Goal: Navigation & Orientation: Find specific page/section

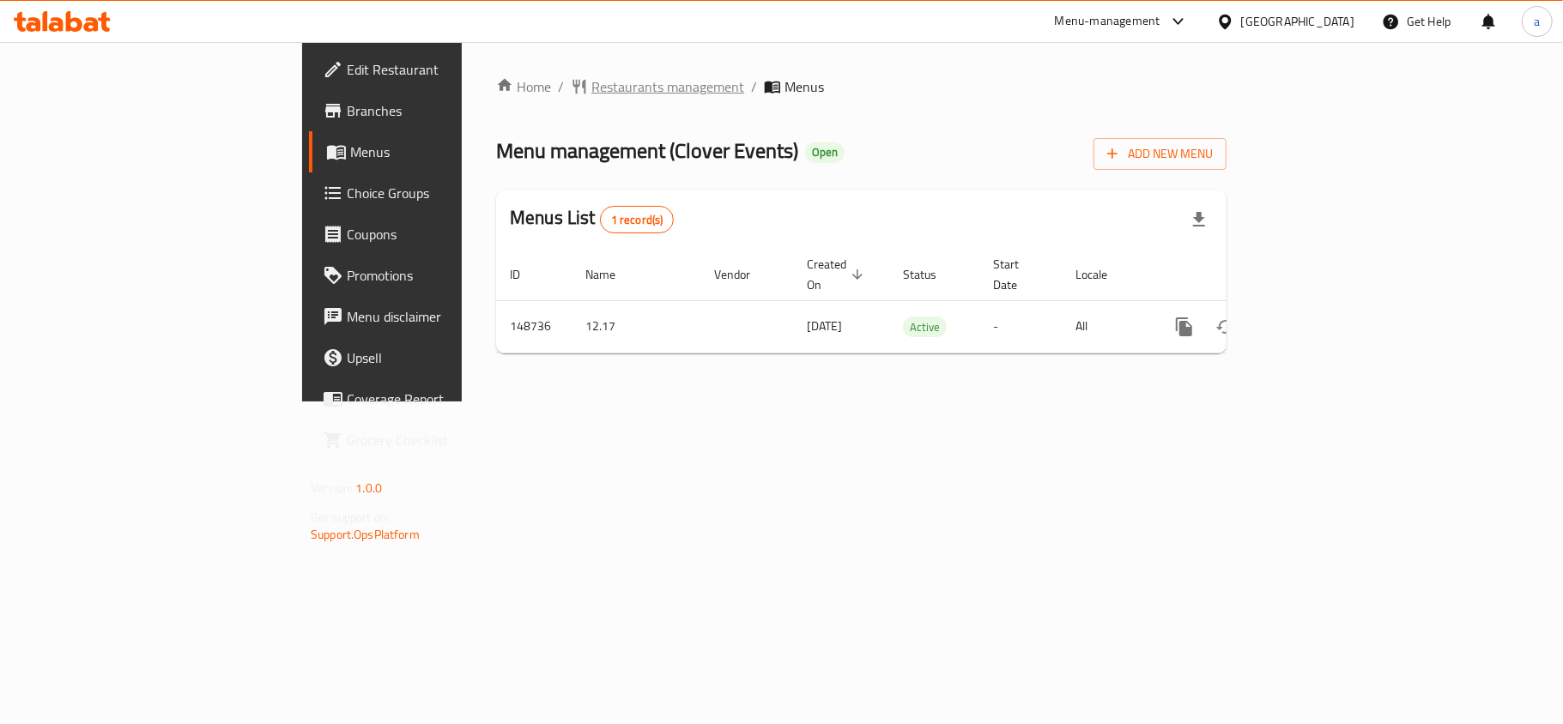
click at [591, 90] on span "Restaurants management" at bounding box center [667, 86] width 153 height 21
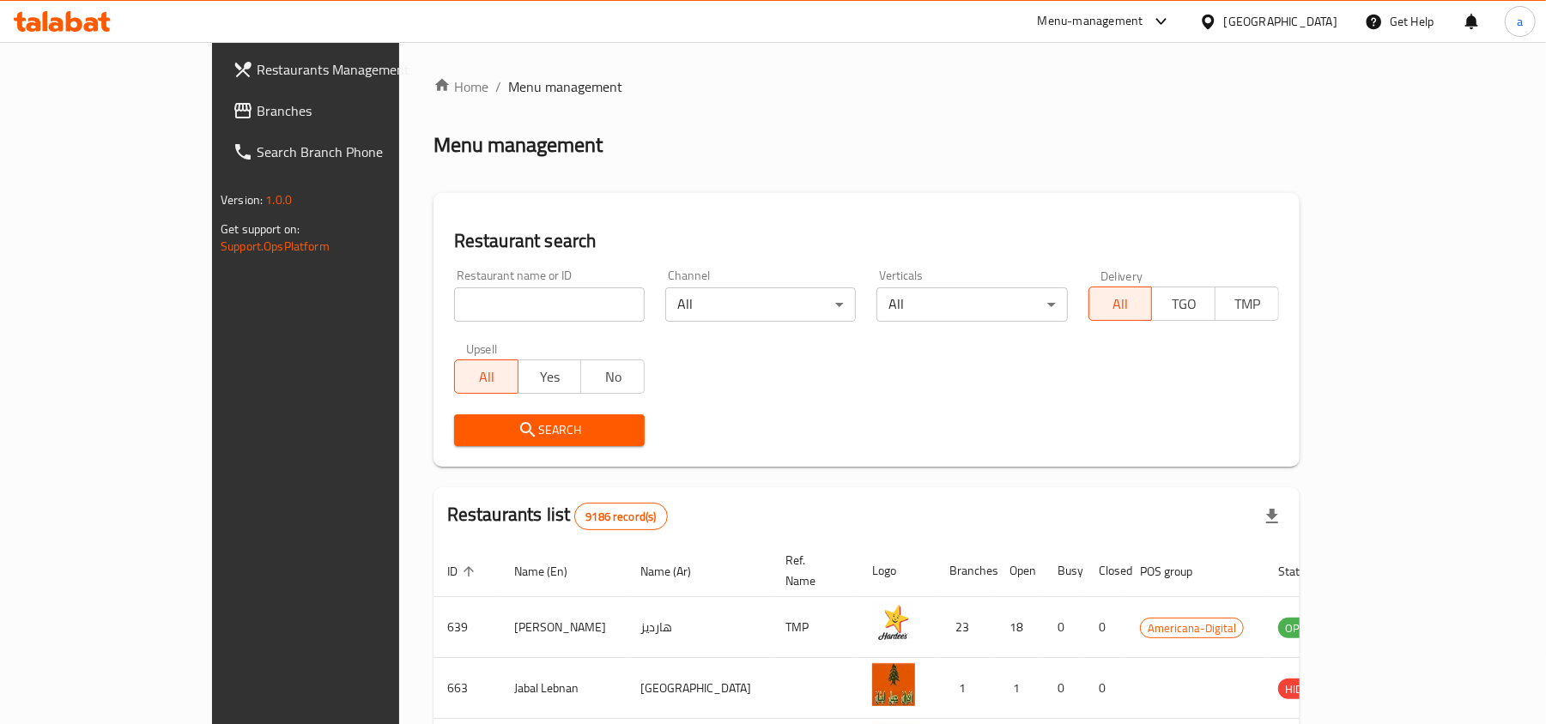
click at [257, 117] on span "Branches" at bounding box center [357, 110] width 200 height 21
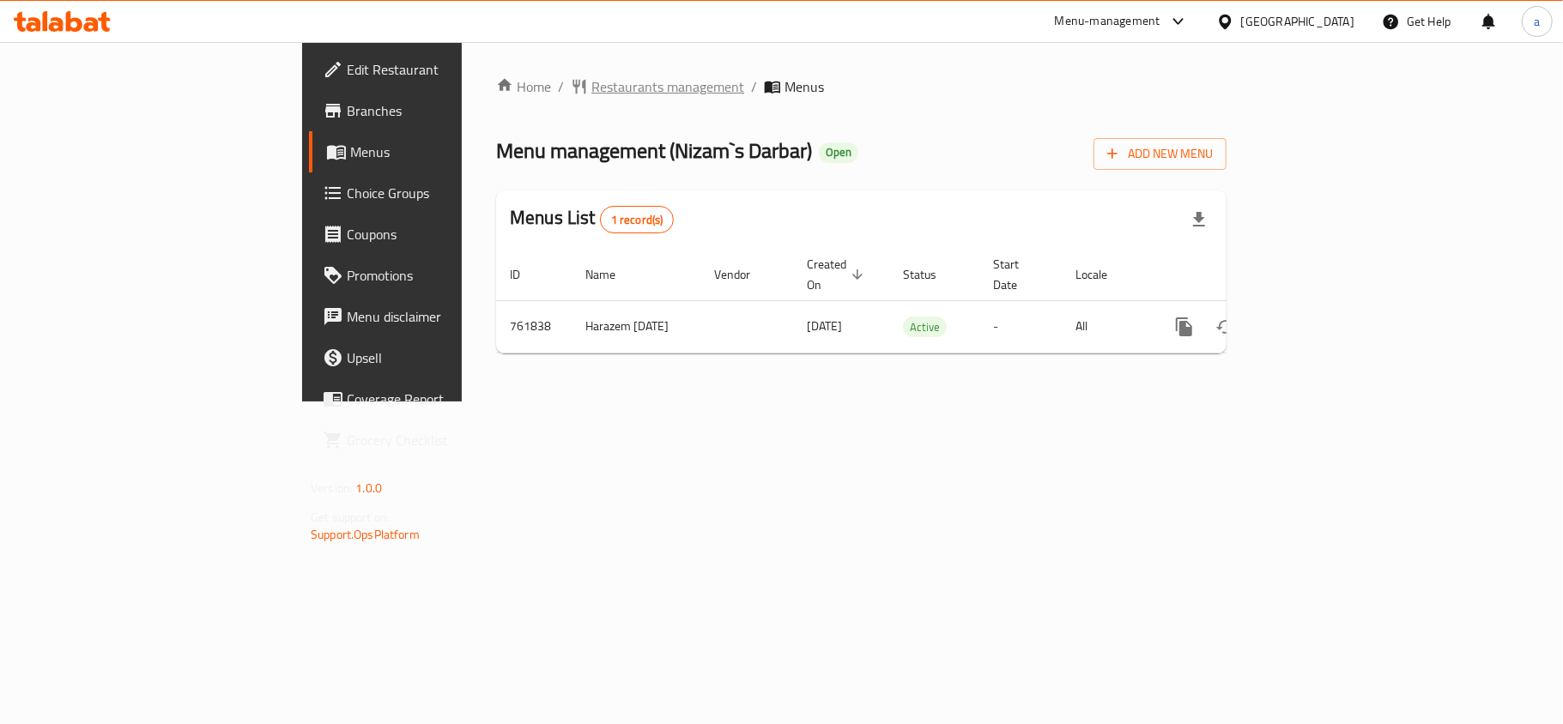
click at [591, 76] on span "Restaurants management" at bounding box center [667, 86] width 153 height 21
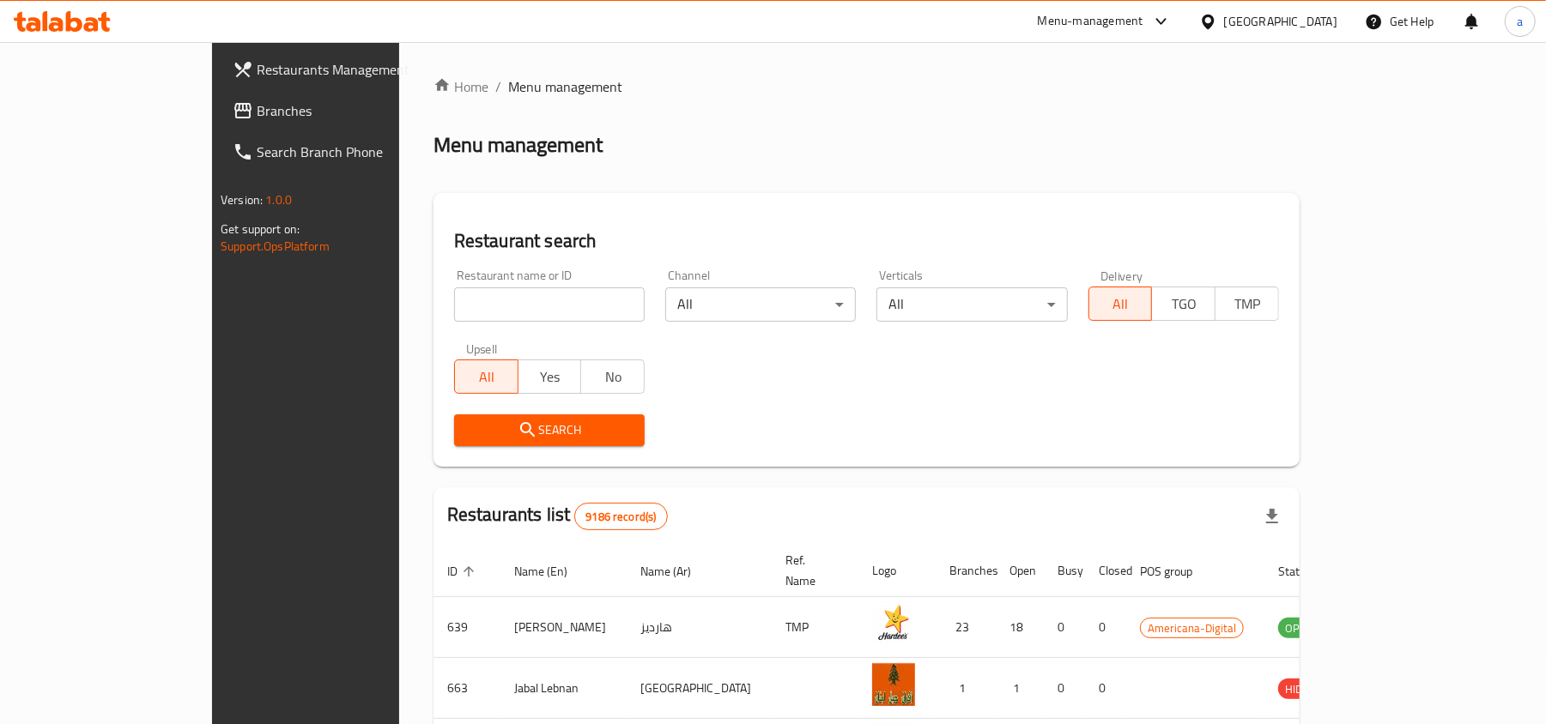
click at [257, 113] on span "Branches" at bounding box center [357, 110] width 200 height 21
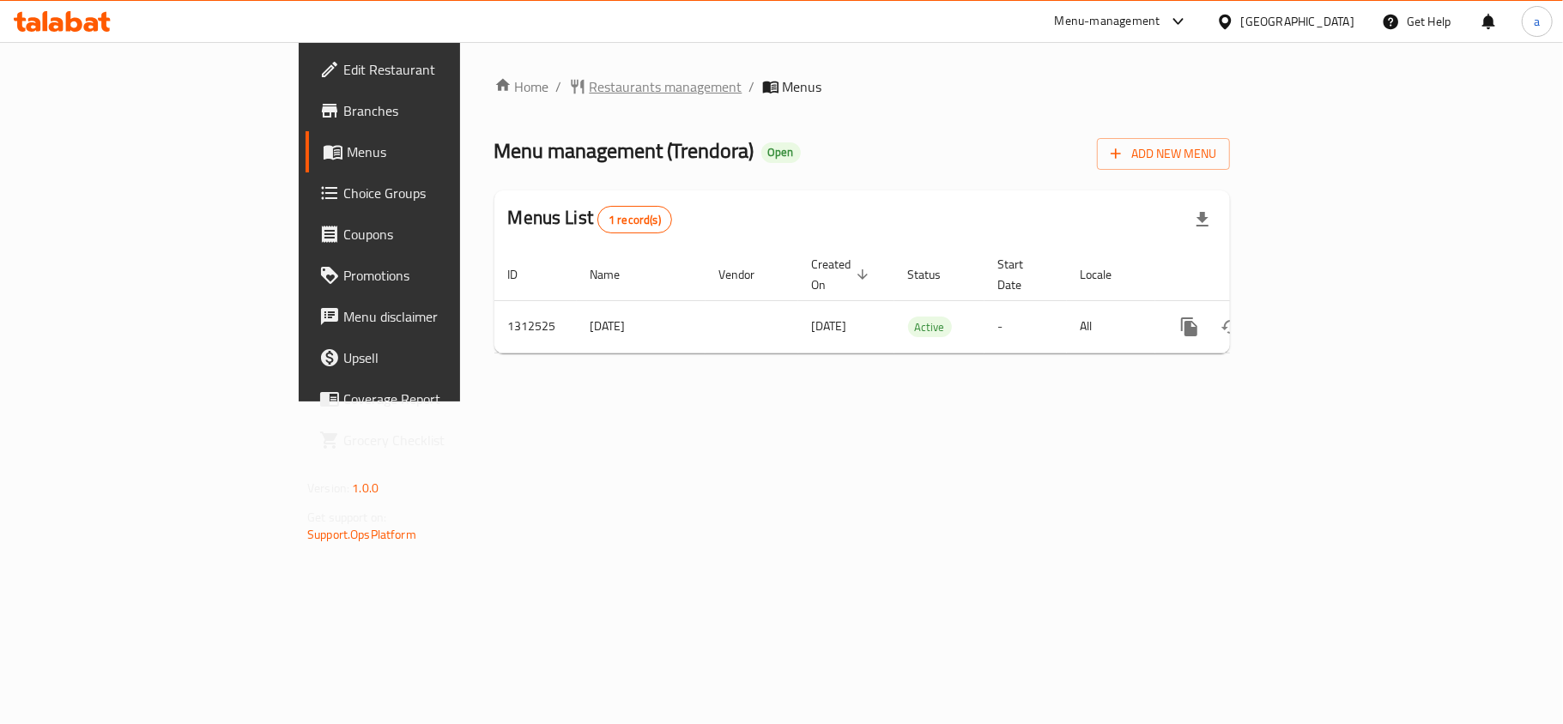
click at [590, 91] on span "Restaurants management" at bounding box center [666, 86] width 153 height 21
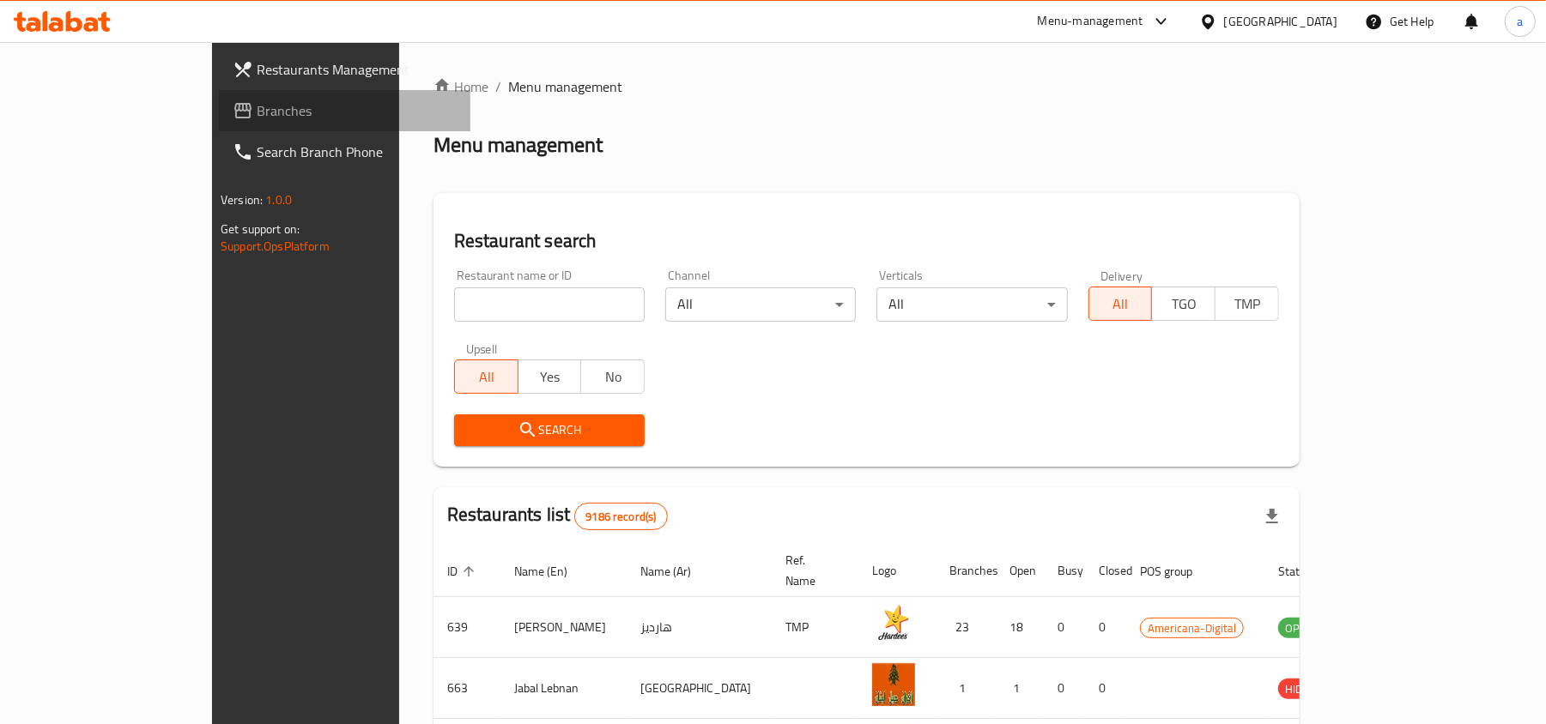
click at [257, 118] on span "Branches" at bounding box center [357, 110] width 200 height 21
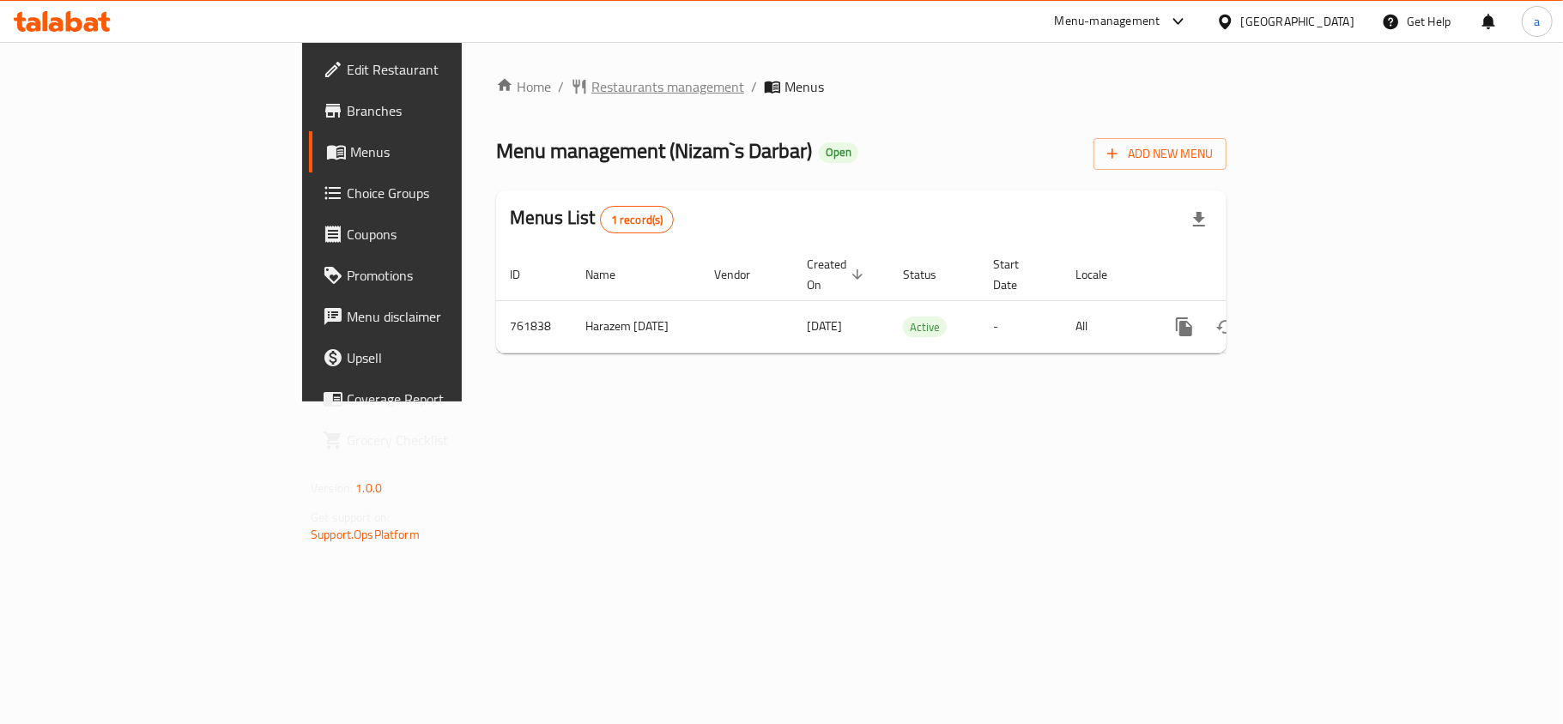
click at [591, 87] on span "Restaurants management" at bounding box center [667, 86] width 153 height 21
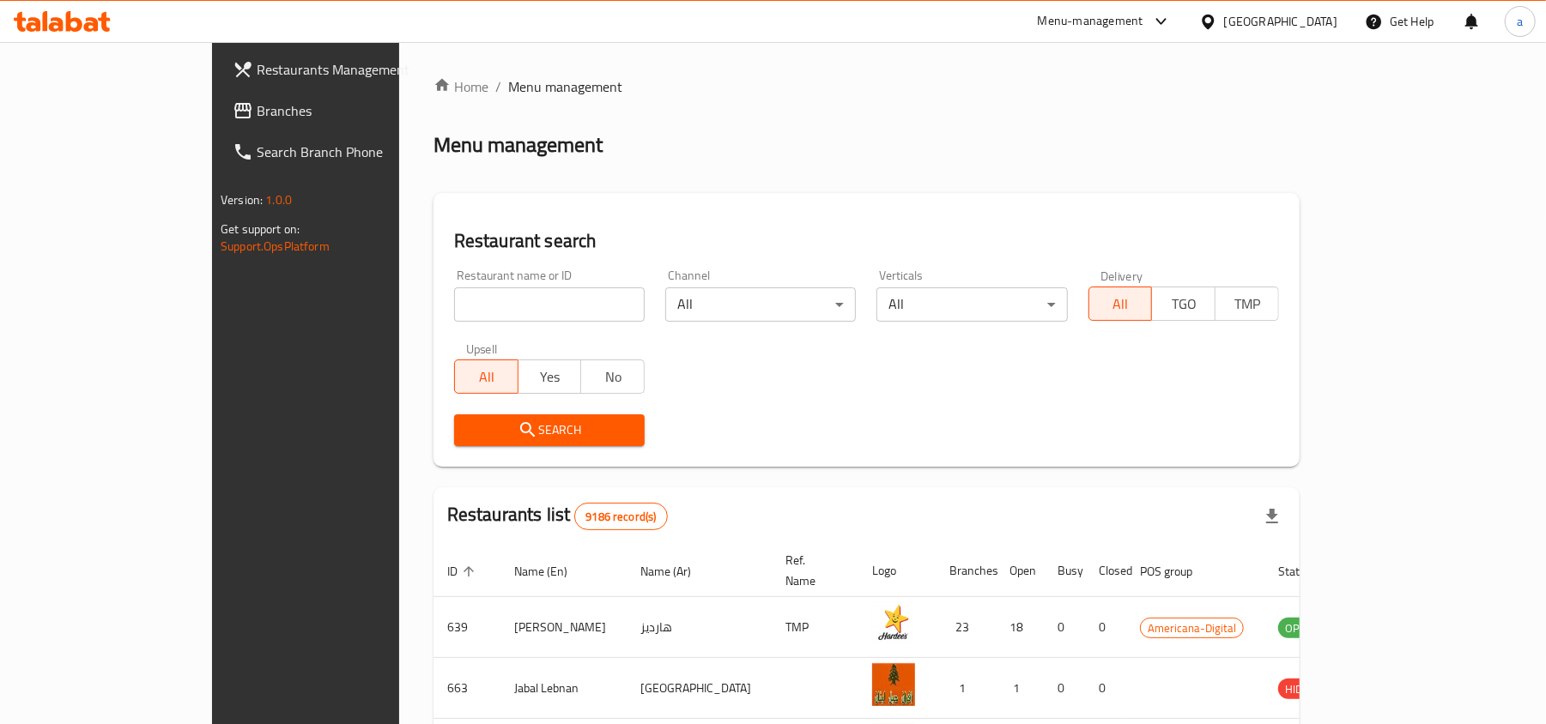
click at [257, 115] on span "Branches" at bounding box center [357, 110] width 200 height 21
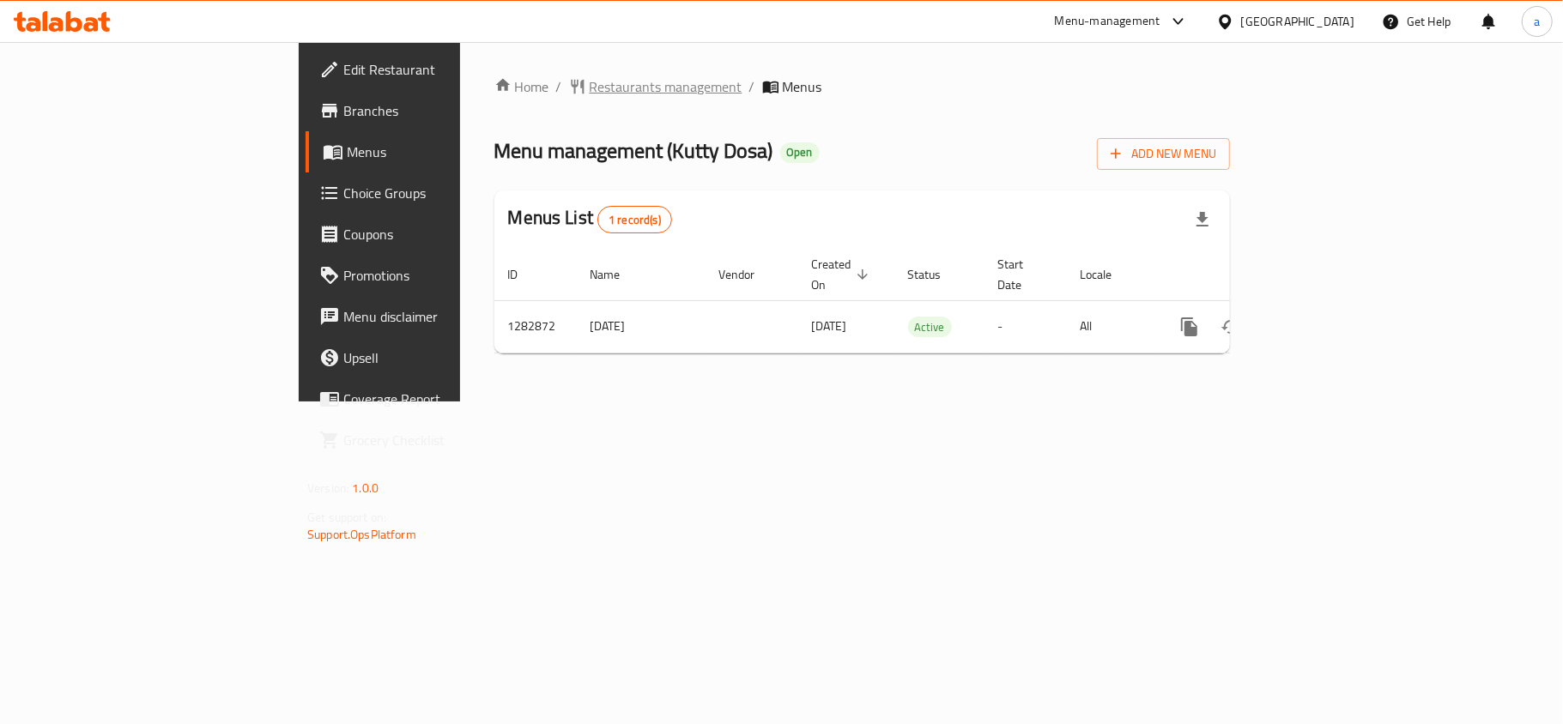
click at [590, 90] on span "Restaurants management" at bounding box center [666, 86] width 153 height 21
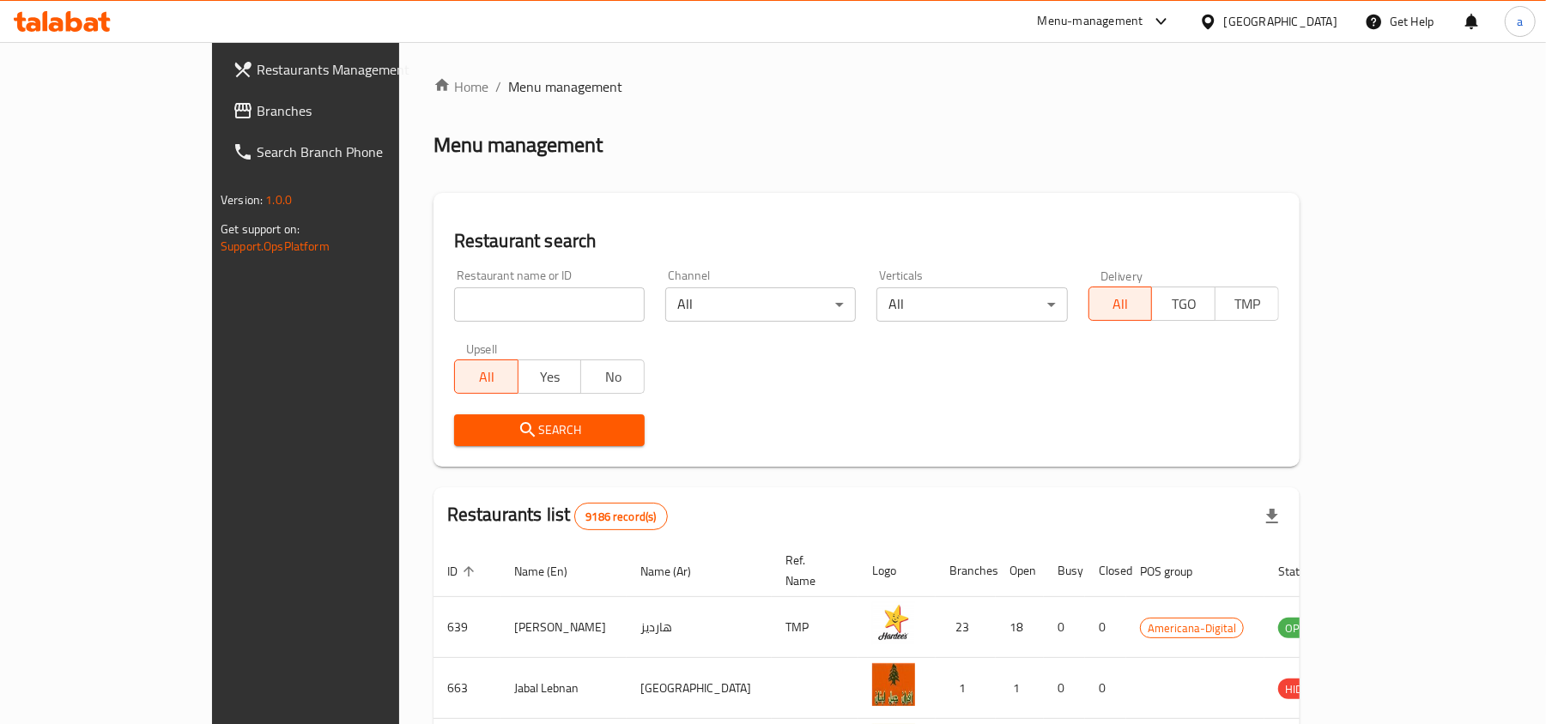
click at [257, 118] on span "Branches" at bounding box center [357, 110] width 200 height 21
